Goal: Use online tool/utility: Utilize a website feature to perform a specific function

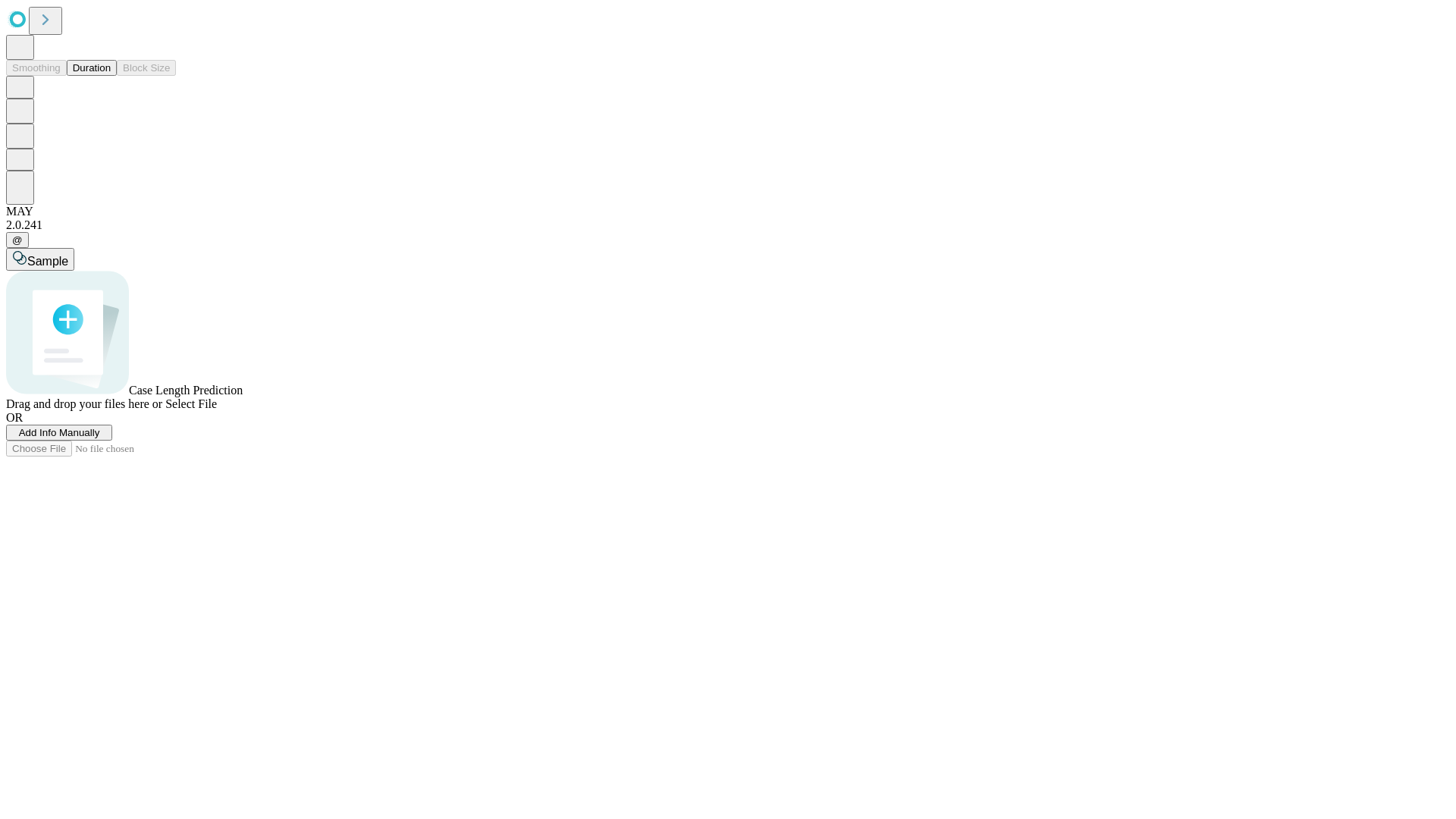
click at [101, 438] on span "Add Info Manually" at bounding box center [60, 432] width 82 height 11
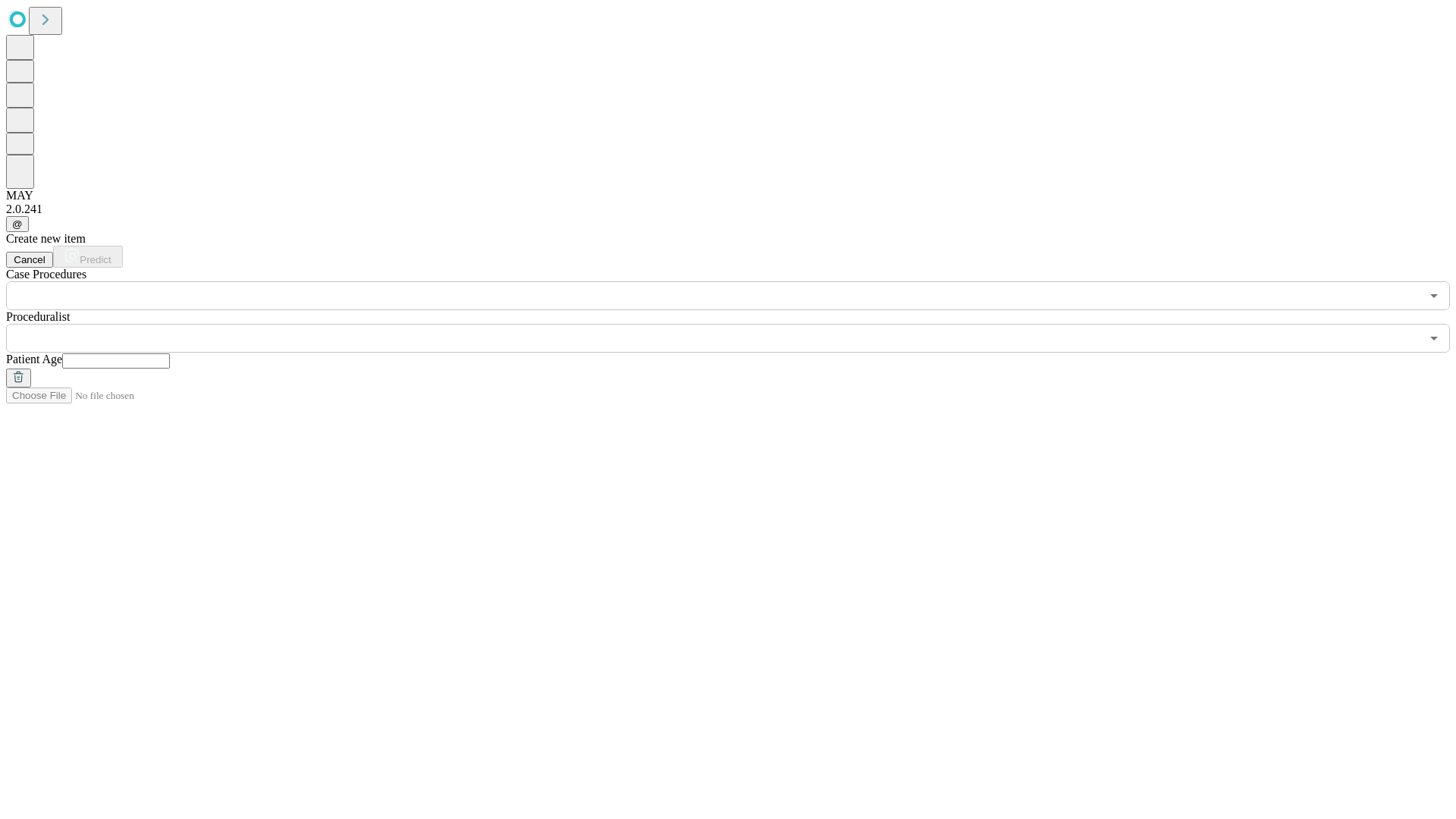
click at [170, 353] on input "text" at bounding box center [115, 360] width 107 height 15
type input "**"
click at [738, 323] on input "text" at bounding box center [713, 337] width 1414 height 29
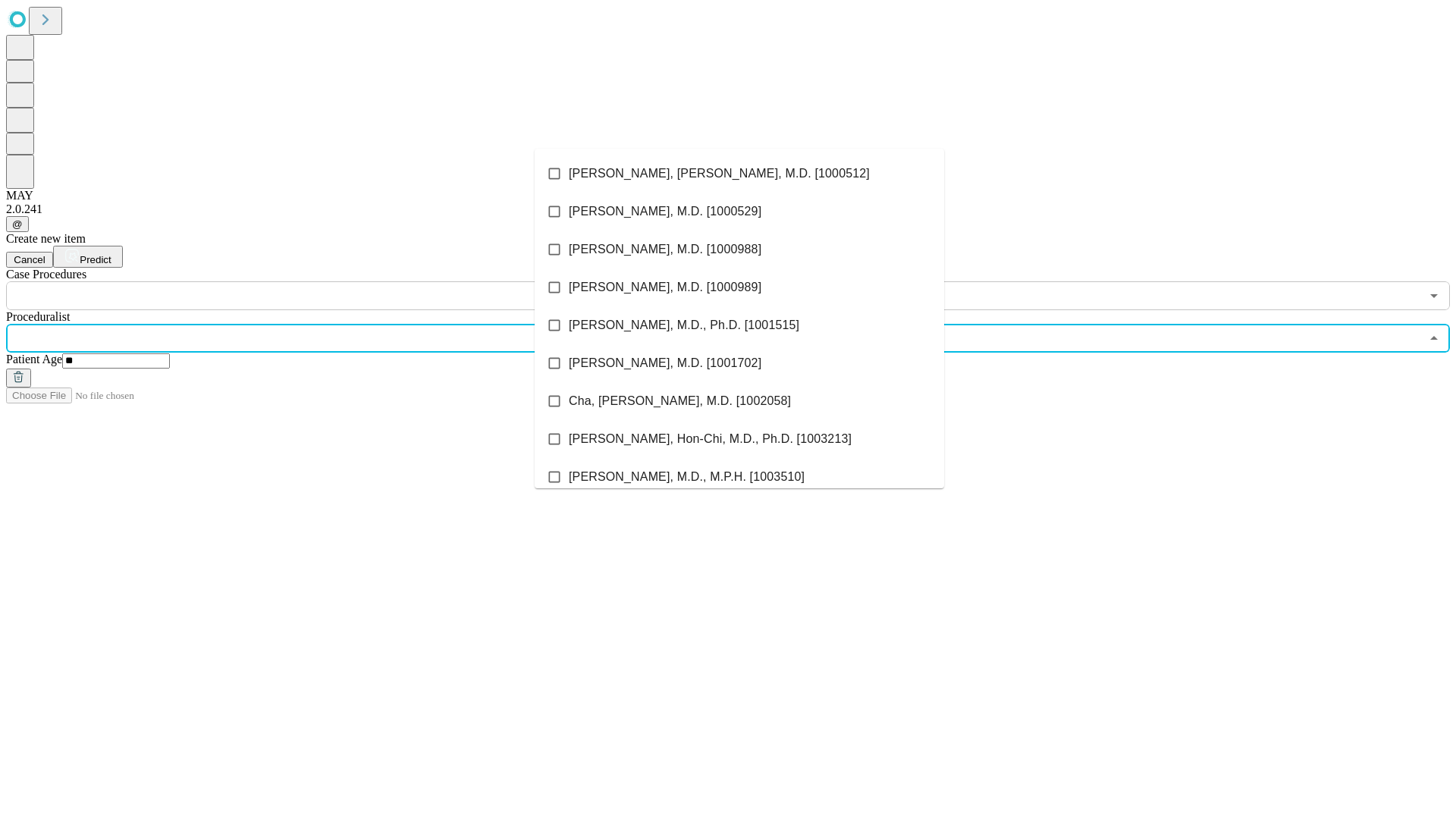
click at [739, 173] on li "[PERSON_NAME], [PERSON_NAME], M.D. [1000512]" at bounding box center [738, 173] width 409 height 38
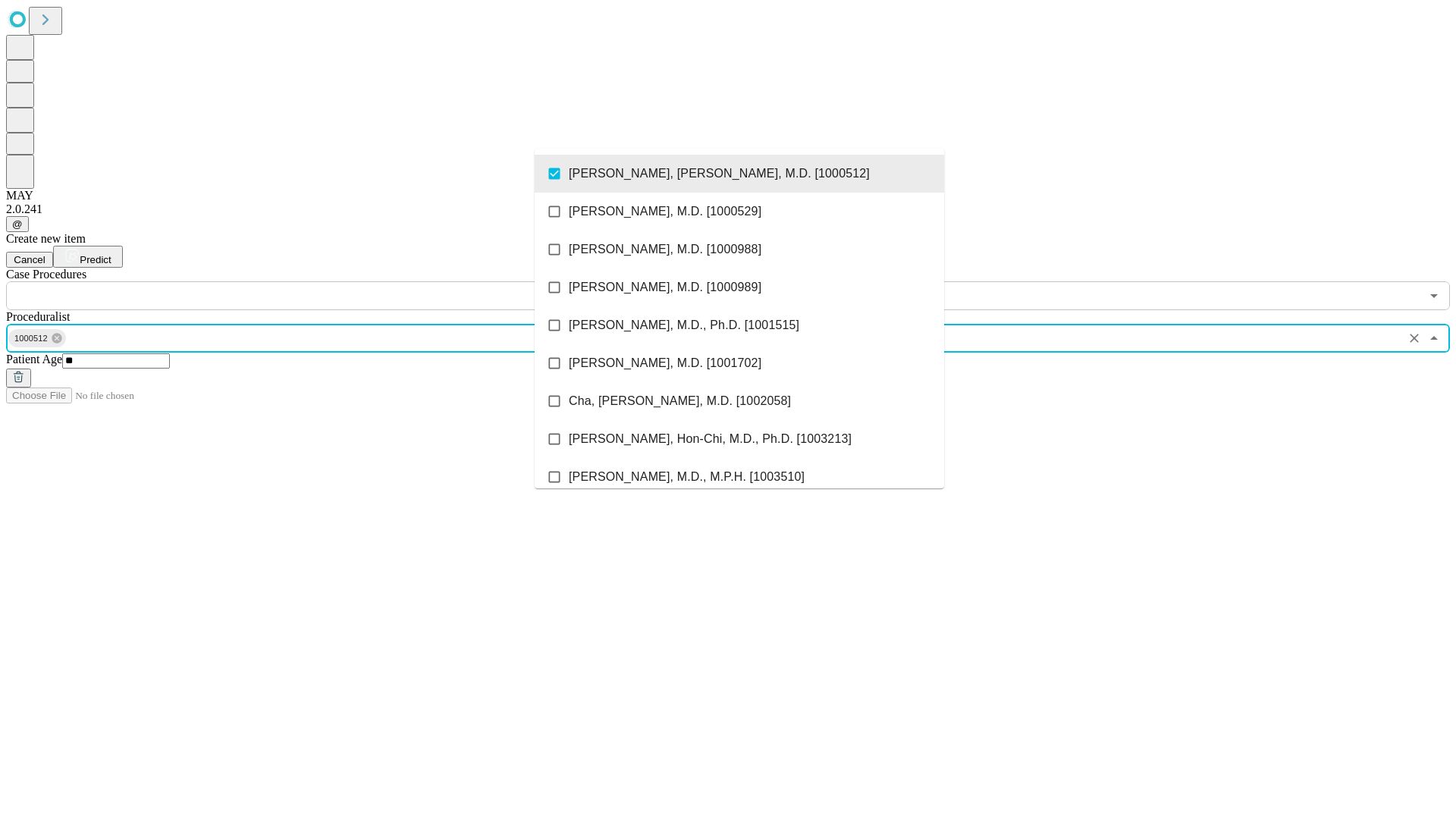
click at [318, 282] on input "text" at bounding box center [713, 296] width 1414 height 29
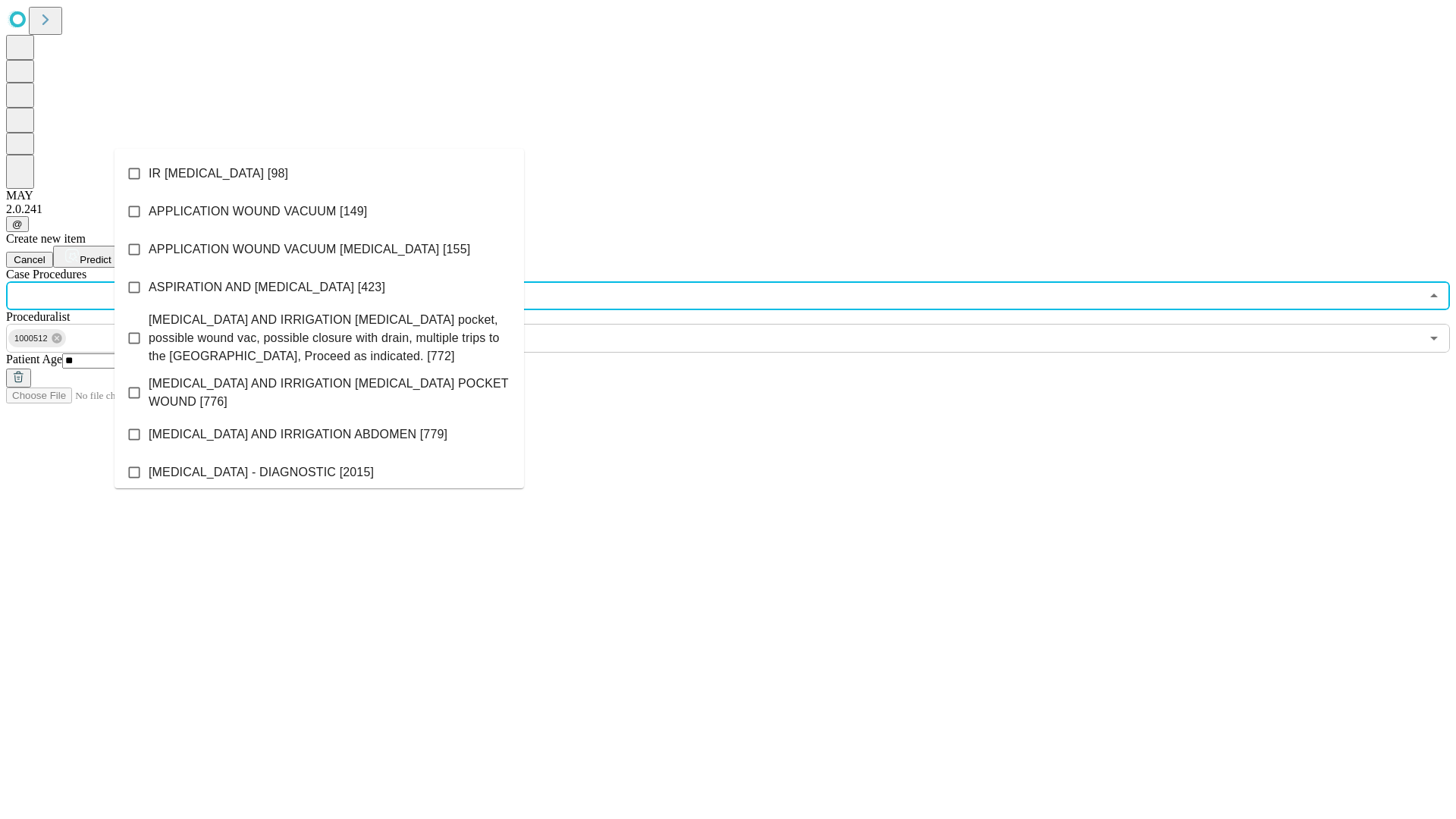
click at [319, 173] on li "IR [MEDICAL_DATA] [98]" at bounding box center [318, 173] width 409 height 38
click at [110, 254] on span "Predict" at bounding box center [95, 259] width 31 height 11
